Goal: Information Seeking & Learning: Learn about a topic

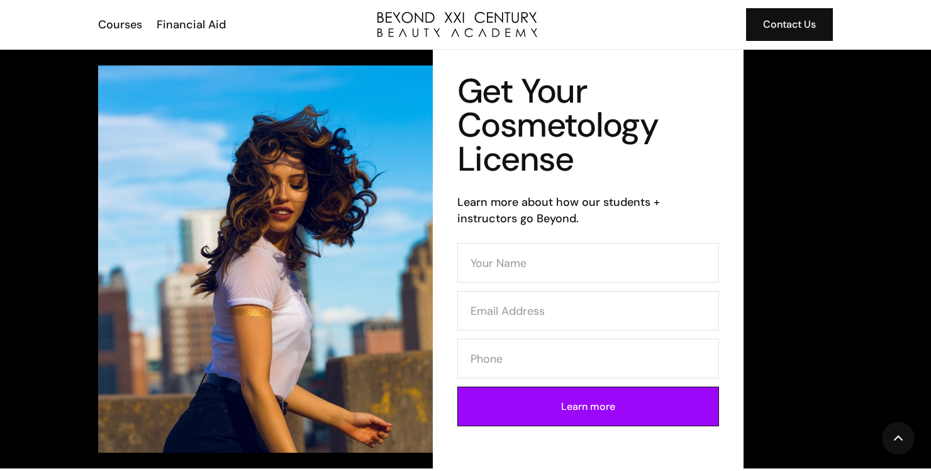
click at [824, 149] on div "Get Your Cosmetology License Learn more about how our students + instructors go…" at bounding box center [650, 259] width 368 height 419
click at [930, 68] on div "Get Your Cosmetology License Learn more about how our students + instructors go…" at bounding box center [465, 259] width 931 height 419
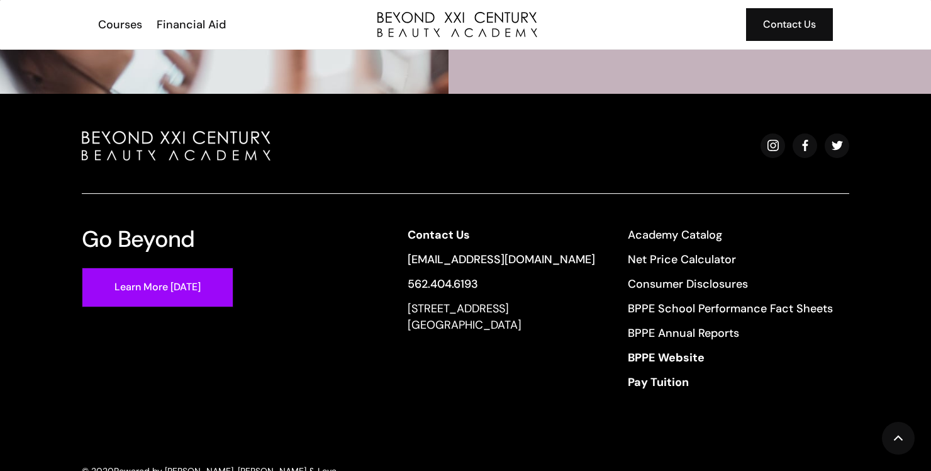
scroll to position [3005, 0]
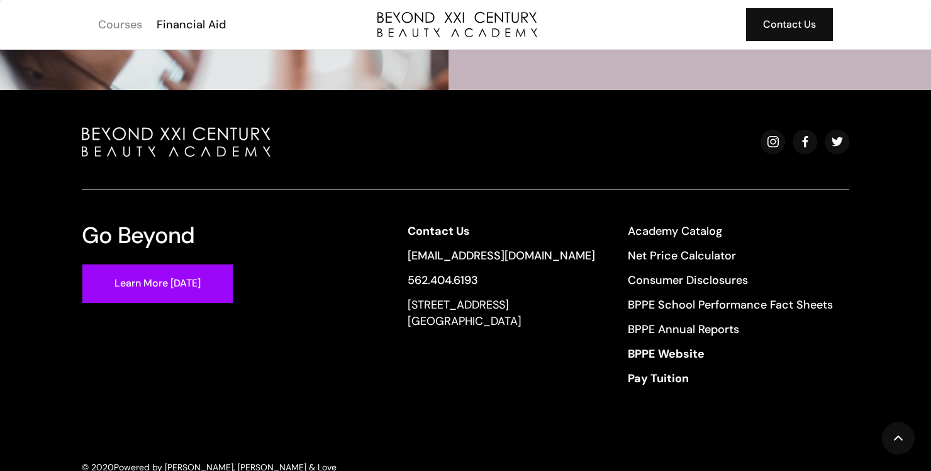
click at [120, 23] on div "Courses" at bounding box center [120, 24] width 44 height 16
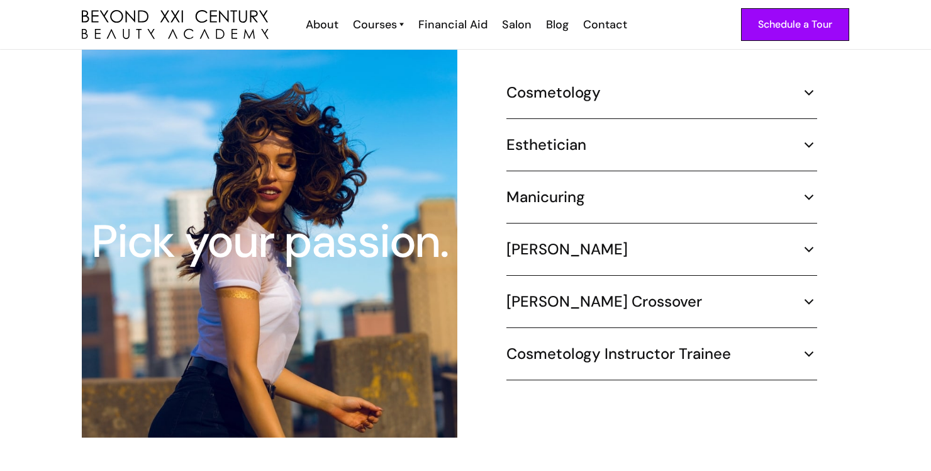
scroll to position [1208, 0]
click at [549, 136] on h5 "Esthetician" at bounding box center [547, 145] width 80 height 19
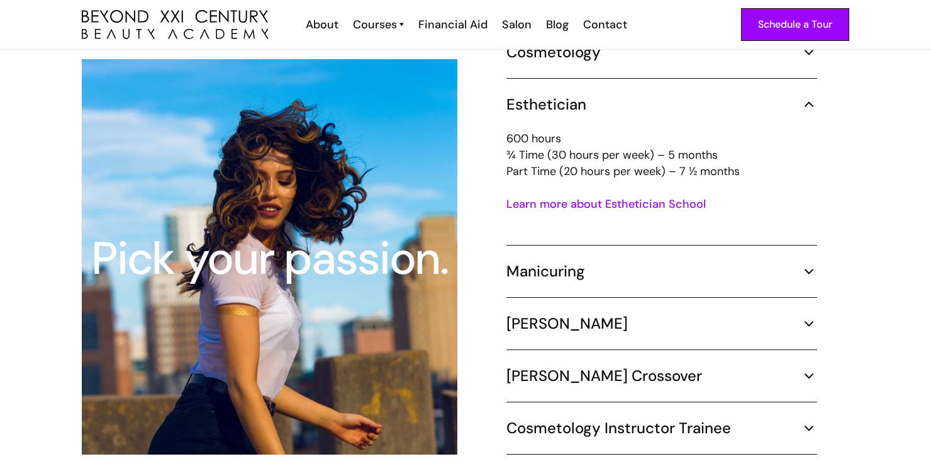
click at [666, 196] on link "Learn more about Esthetician School" at bounding box center [607, 203] width 200 height 15
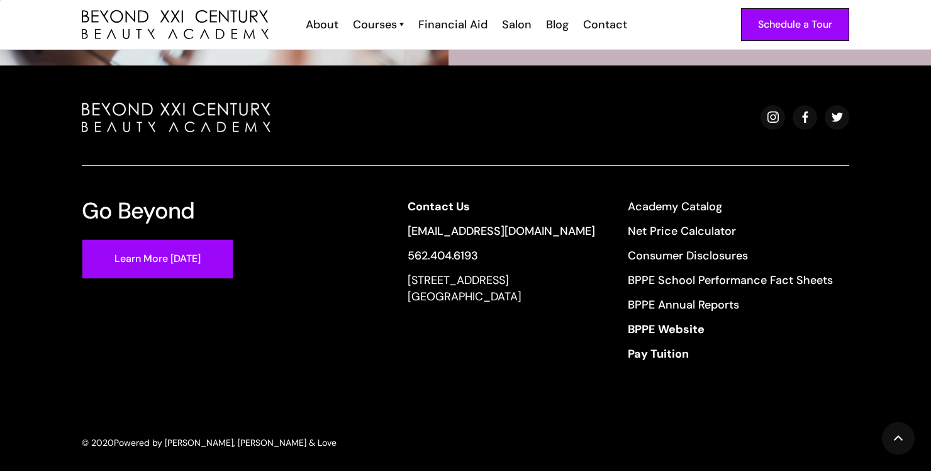
scroll to position [4101, 0]
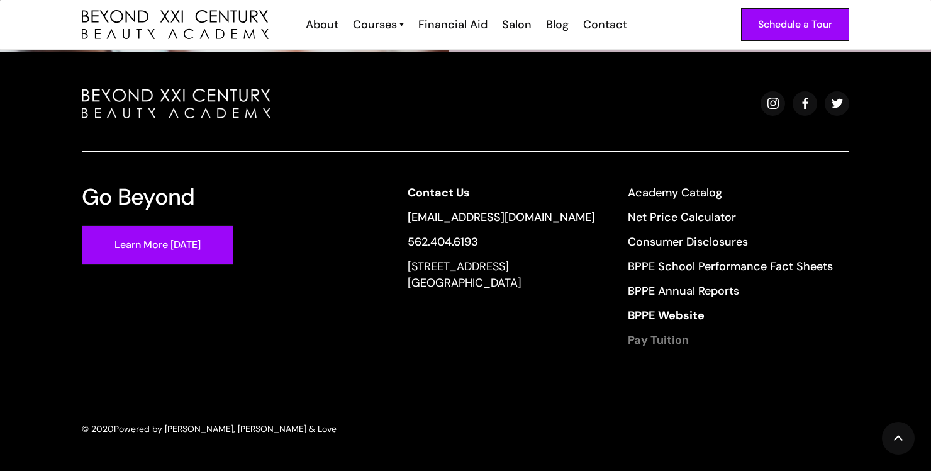
click at [639, 332] on strong "Pay Tuition" at bounding box center [658, 339] width 61 height 15
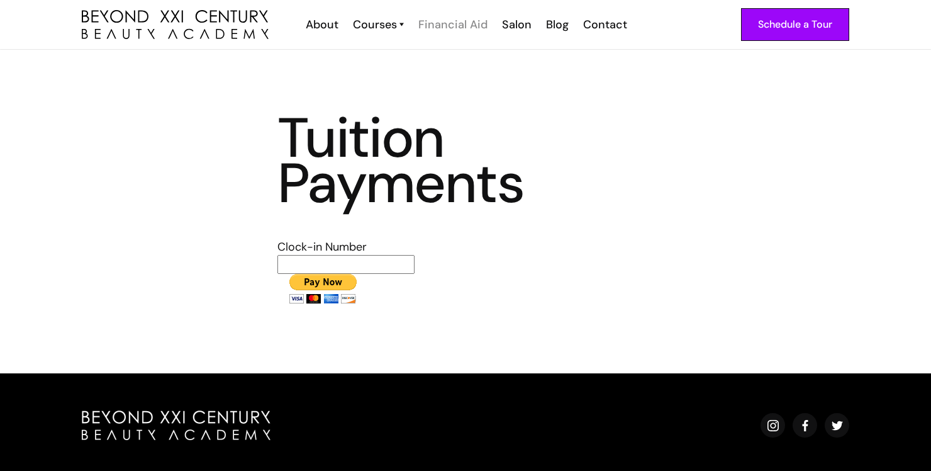
click at [465, 20] on div "Financial Aid" at bounding box center [453, 24] width 69 height 16
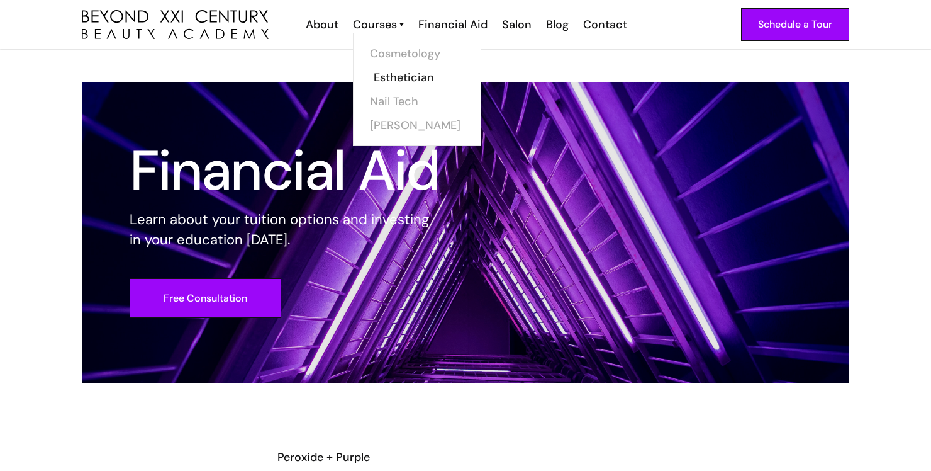
click at [407, 74] on link "Esthetician" at bounding box center [421, 77] width 94 height 24
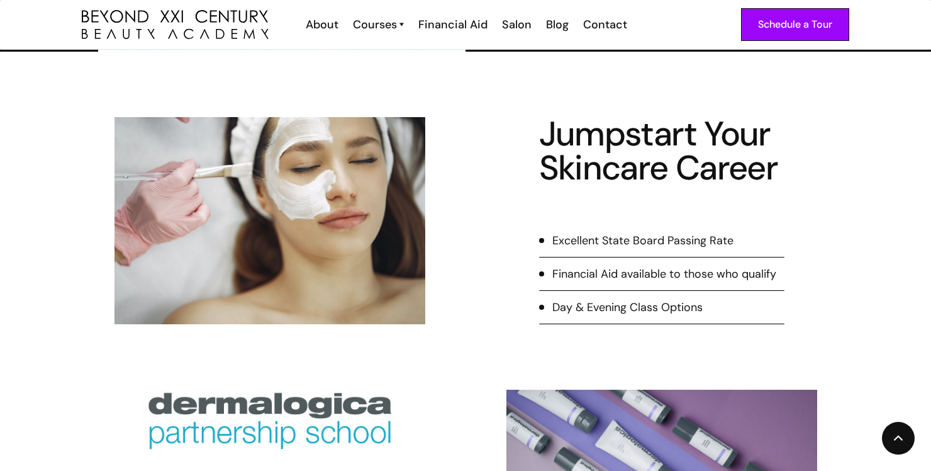
scroll to position [503, 0]
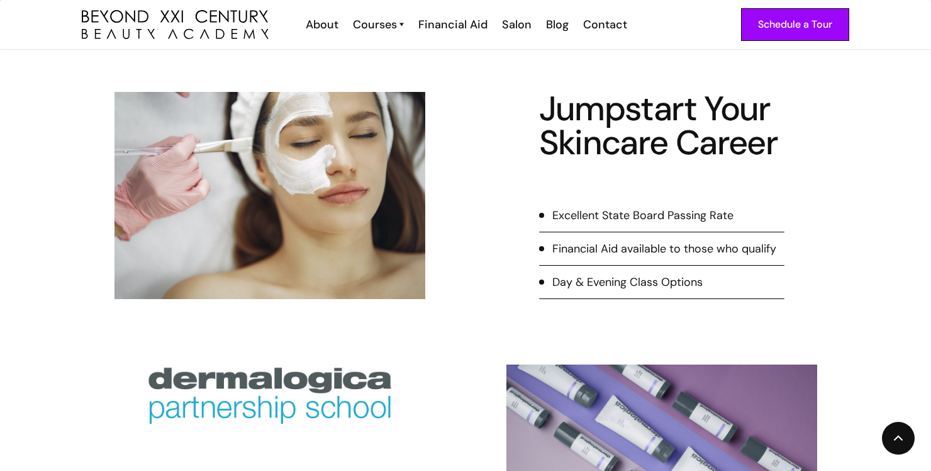
click at [644, 286] on div "Day & Evening Class Options" at bounding box center [628, 282] width 150 height 16
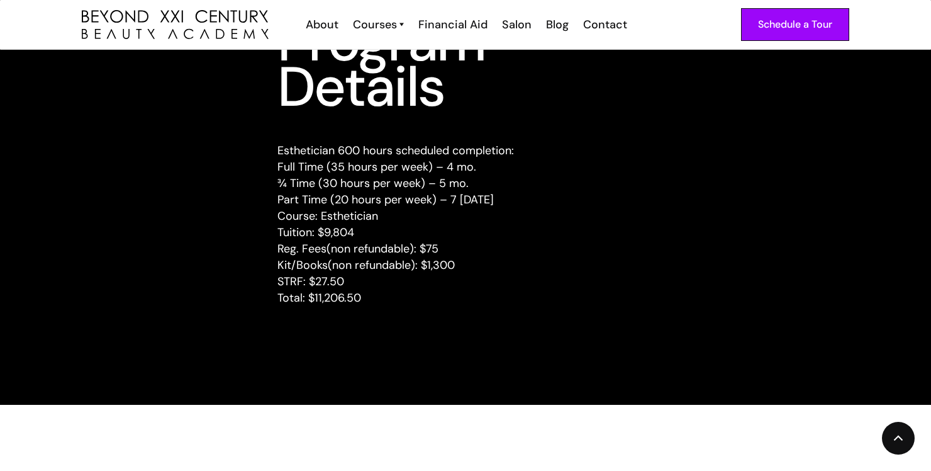
scroll to position [1662, 0]
